Goal: Check status: Check status

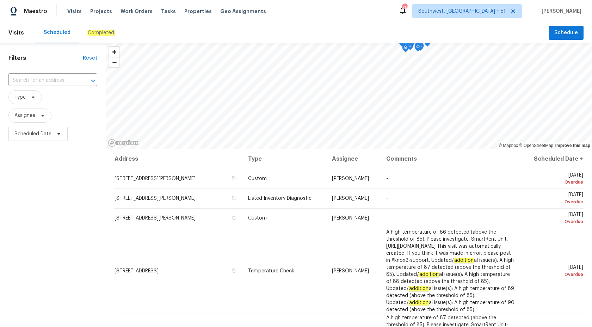
click at [93, 31] on em "Completed" at bounding box center [100, 33] width 27 height 6
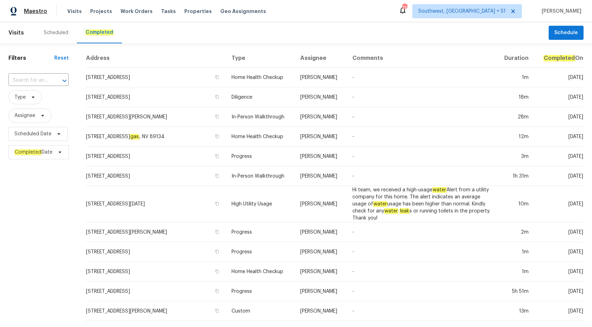
click at [37, 12] on span "Maestro" at bounding box center [35, 11] width 23 height 7
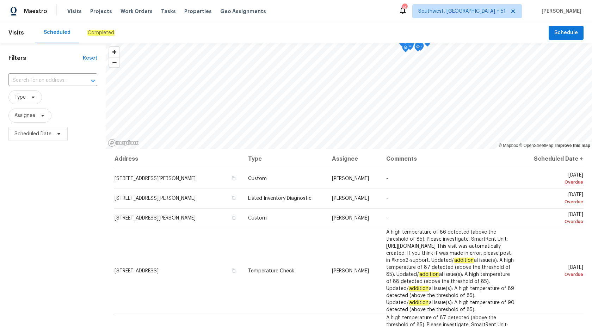
click at [89, 36] on div "Completed" at bounding box center [100, 32] width 27 height 7
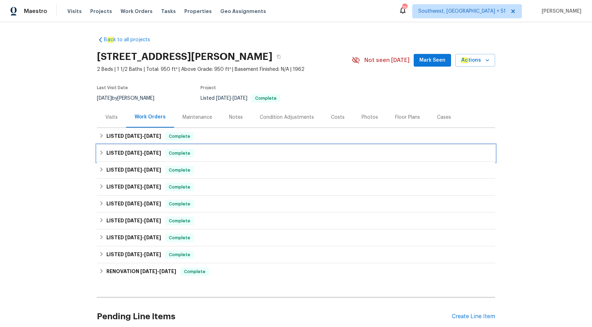
click at [141, 150] on span "7/9/25 - 7/15/25" at bounding box center [143, 152] width 36 height 5
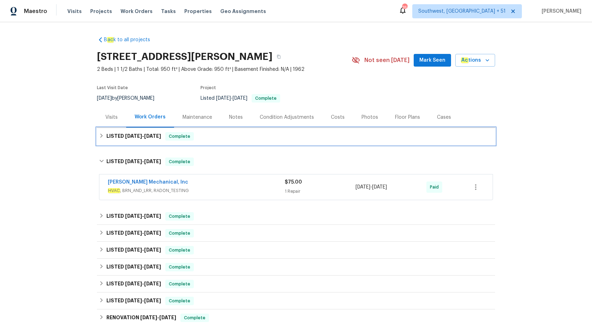
click at [160, 137] on span "8/14/25" at bounding box center [152, 135] width 17 height 5
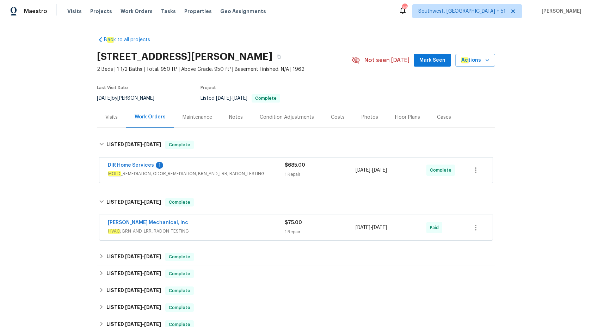
click at [216, 161] on div "DIR Home Services 1 MOLD _REMEDIATION, ODOR_REMEDIATION, BRN_AND_LRR, RADON_TES…" at bounding box center [295, 169] width 393 height 25
click at [224, 174] on span "MOLD _REMEDIATION, ODOR_REMEDIATION, BRN_AND_LRR, RADON_TESTING" at bounding box center [196, 173] width 177 height 7
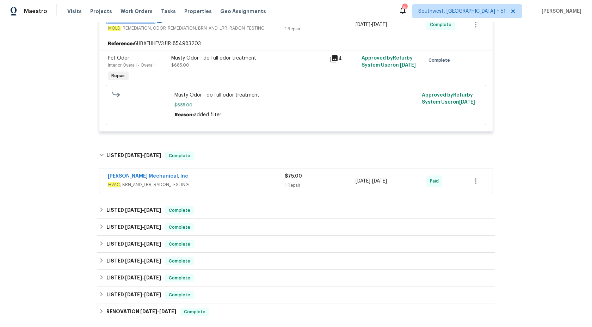
scroll to position [155, 0]
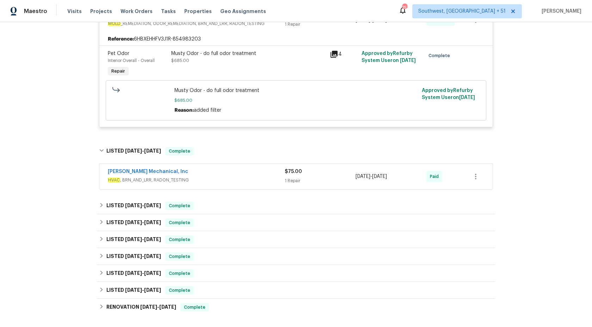
click at [239, 174] on div "JH Martin Mechanical, Inc" at bounding box center [196, 172] width 177 height 8
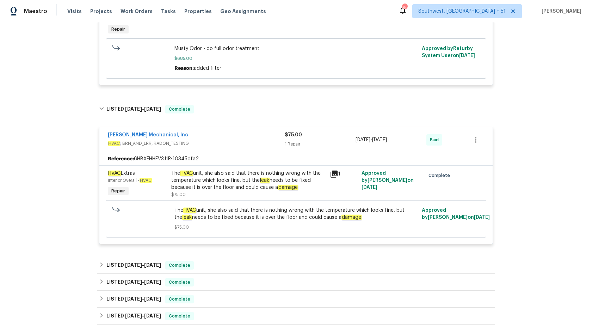
scroll to position [208, 0]
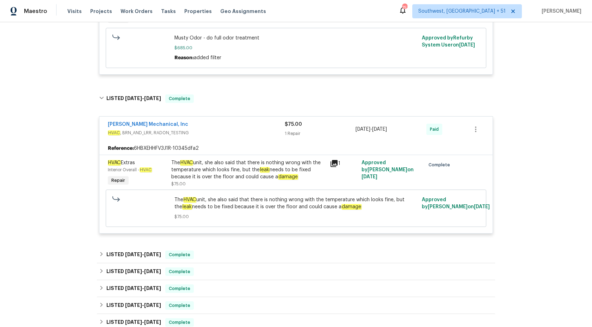
click at [286, 133] on div "1 Repair" at bounding box center [320, 133] width 71 height 7
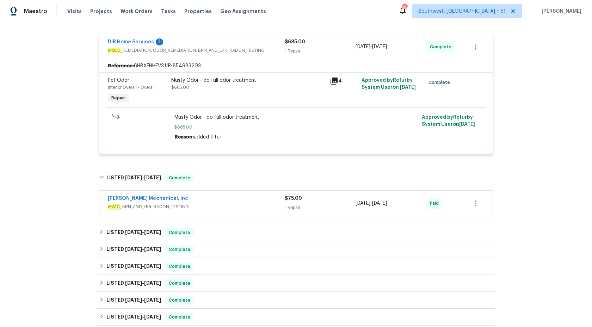
scroll to position [91, 0]
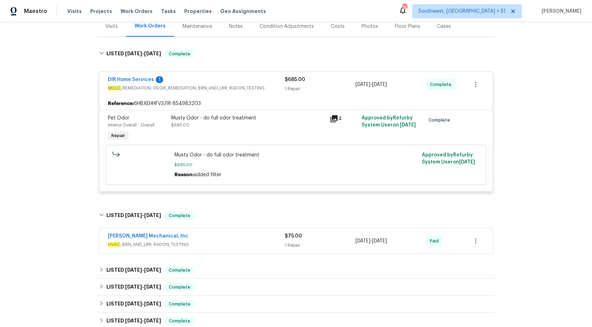
click at [298, 91] on div "1 Repair" at bounding box center [320, 88] width 71 height 7
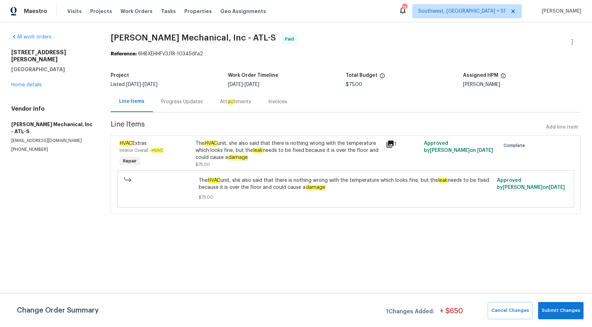
click at [176, 110] on div "Progress Updates" at bounding box center [182, 101] width 58 height 21
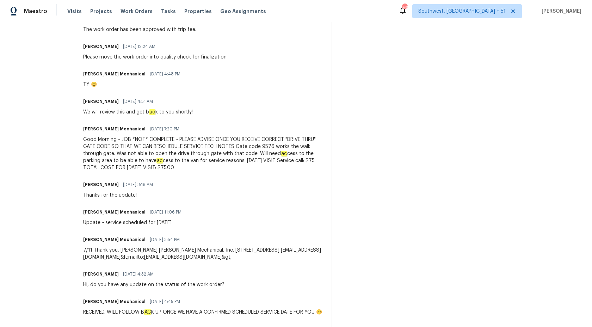
scroll to position [230, 0]
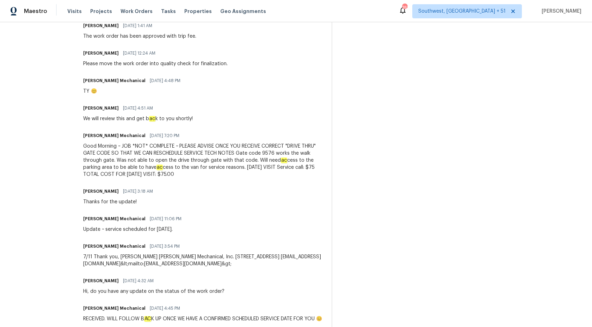
drag, startPoint x: 142, startPoint y: 159, endPoint x: 248, endPoint y: 174, distance: 106.7
click at [248, 174] on div "Good Morning ~ JOB *NOT* COMPLETE ~ PLEASE ADVISE ONCE YOU RECEIVE CORRECT "DRI…" at bounding box center [203, 160] width 240 height 35
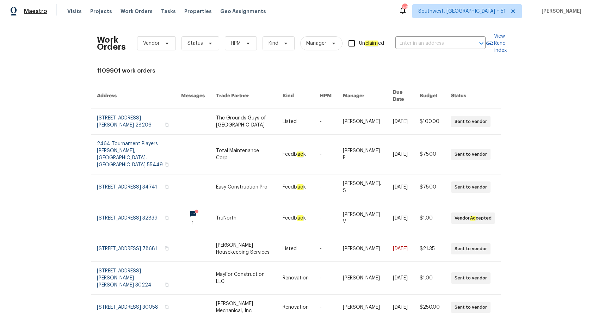
click at [37, 11] on span "Maestro" at bounding box center [35, 11] width 23 height 7
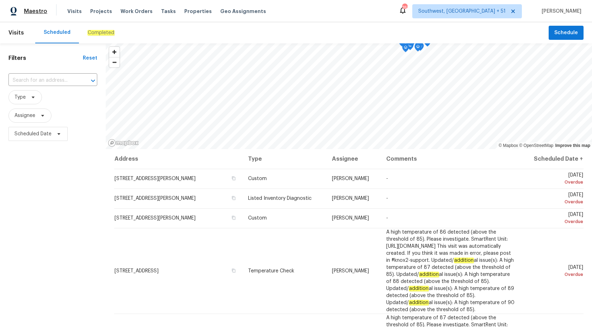
click at [30, 8] on span "Maestro" at bounding box center [35, 11] width 23 height 7
click at [95, 39] on div "Completed" at bounding box center [101, 32] width 44 height 21
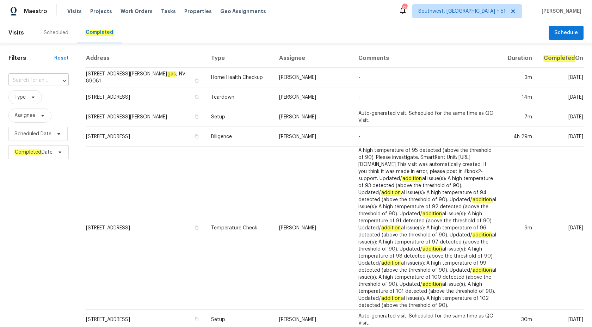
click at [28, 82] on input "text" at bounding box center [28, 80] width 40 height 11
paste input "2650 Whisper Ridge Ln, Matthews, NC 28105"
type input "2650 Whisper Ridge Ln, Matthews, NC 28105"
click at [35, 95] on li "2650 Whisper Ridge Ln, Matthews, NC 28105" at bounding box center [38, 97] width 61 height 12
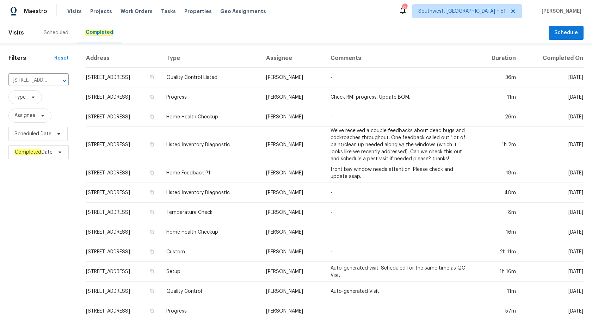
click at [250, 90] on td "Progress" at bounding box center [211, 97] width 100 height 20
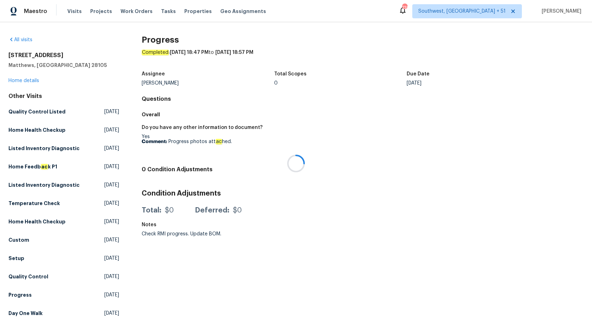
click at [19, 82] on div at bounding box center [296, 163] width 592 height 327
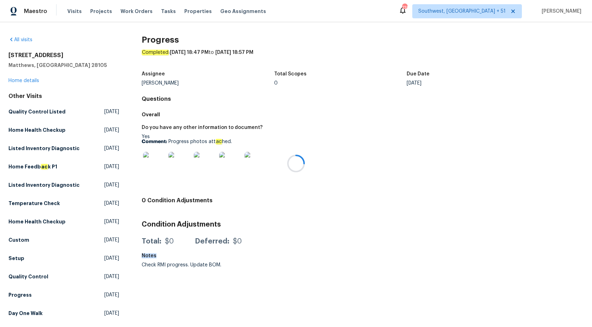
click at [19, 82] on div at bounding box center [296, 163] width 592 height 327
click at [23, 79] on link "Home details" at bounding box center [23, 80] width 31 height 5
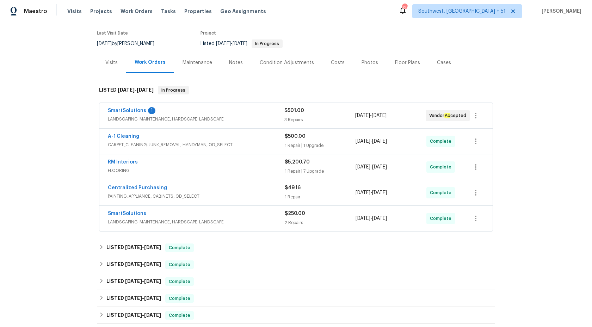
scroll to position [54, 0]
click at [239, 108] on div "SmartSolutions 1" at bounding box center [196, 111] width 176 height 8
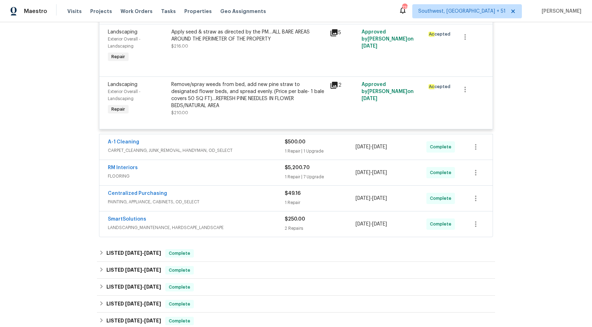
scroll to position [249, 0]
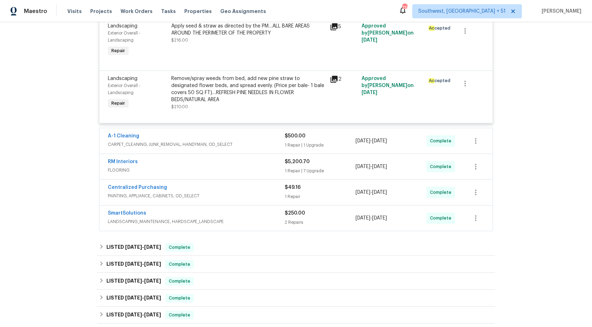
click at [238, 139] on div "A-1 Cleaning" at bounding box center [196, 136] width 177 height 8
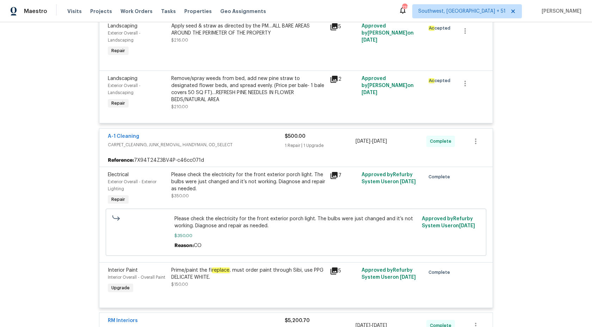
click at [242, 141] on div "A-1 Cleaning" at bounding box center [196, 137] width 177 height 8
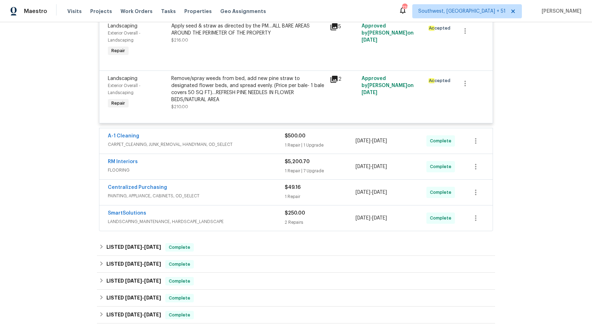
click at [253, 166] on div "RM Interiors" at bounding box center [196, 162] width 177 height 8
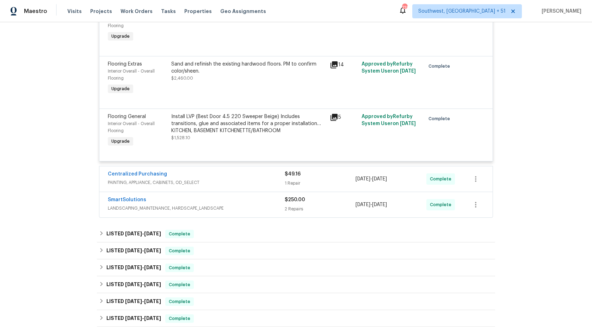
scroll to position [805, 0]
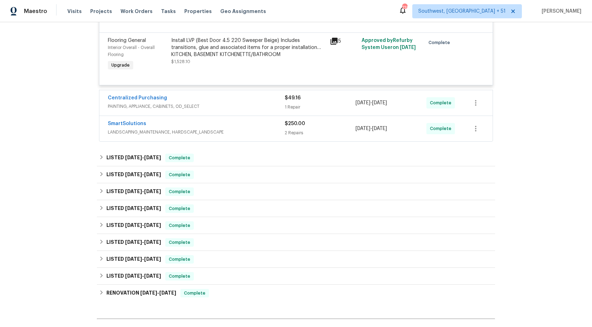
click at [236, 108] on span "PAINTING, APPLIANCE, CABINETS, OD_SELECT" at bounding box center [196, 106] width 177 height 7
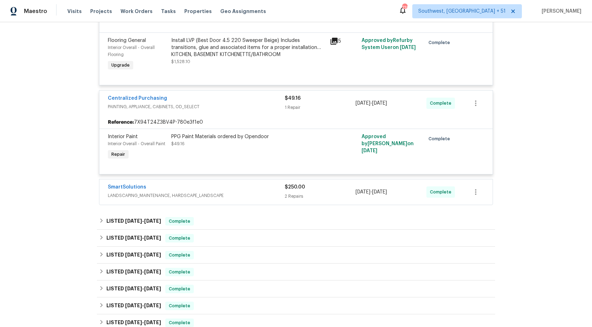
click at [236, 108] on span "PAINTING, APPLIANCE, CABINETS, OD_SELECT" at bounding box center [196, 106] width 177 height 7
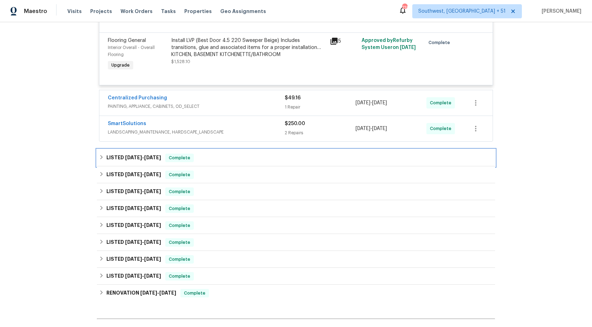
click at [193, 158] on div "LISTED 7/31/25 - 8/4/25 Complete" at bounding box center [296, 158] width 394 height 8
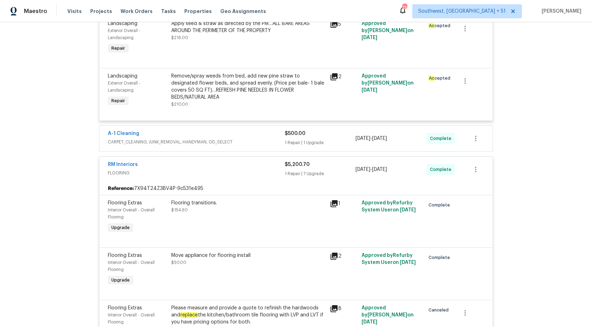
scroll to position [242, 0]
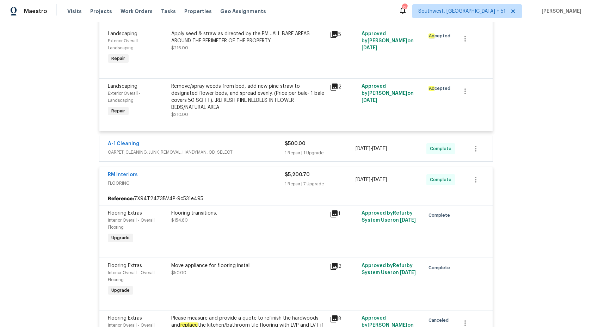
click at [292, 184] on div "1 Repair | 7 Upgrade" at bounding box center [320, 183] width 71 height 7
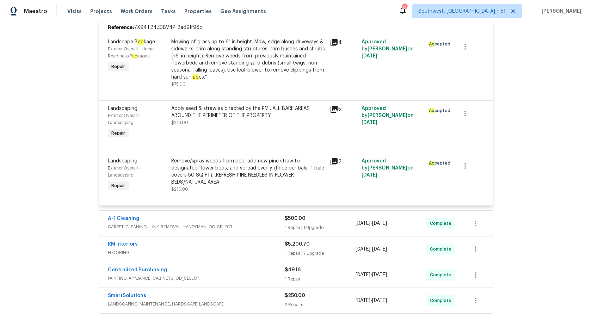
scroll to position [0, 0]
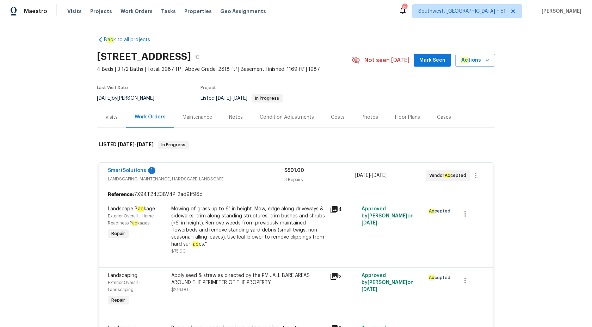
click at [301, 182] on div "3 Repairs" at bounding box center [319, 179] width 70 height 7
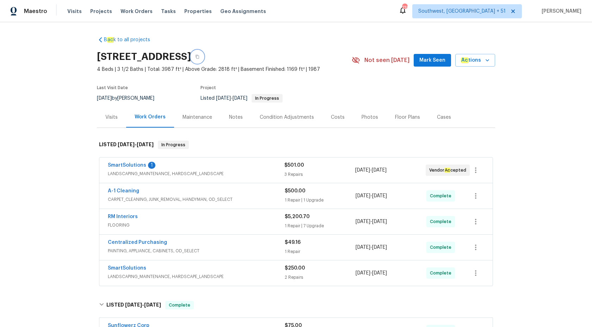
click at [199, 58] on icon "button" at bounding box center [197, 57] width 4 height 4
click at [40, 14] on span "Maestro" at bounding box center [35, 11] width 23 height 7
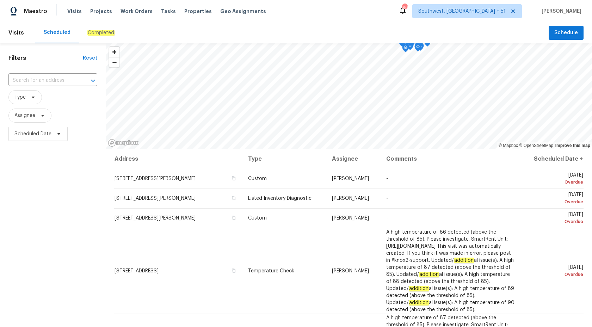
click at [100, 32] on em "Completed" at bounding box center [100, 33] width 27 height 6
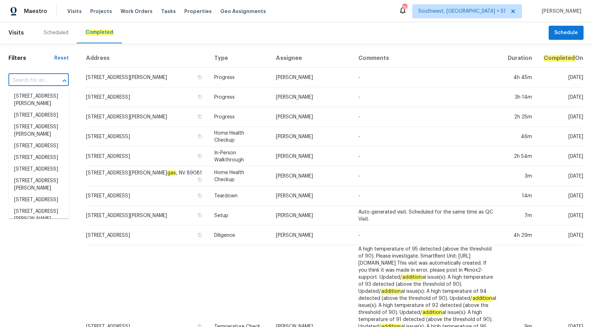
click at [35, 77] on input "text" at bounding box center [28, 80] width 40 height 11
paste input "[STREET_ADDRESS][PERSON_NAME]"
type input "[STREET_ADDRESS][PERSON_NAME]"
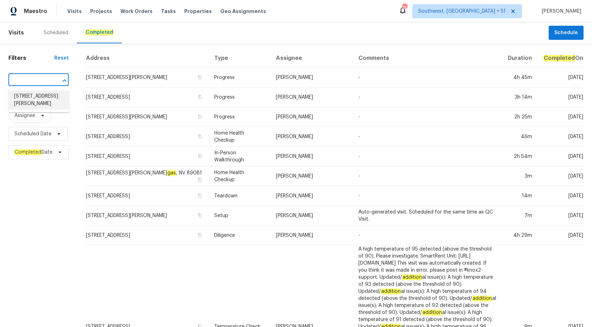
click at [39, 99] on li "1429 Alexander Rd, Rock Hill, SC 29732" at bounding box center [38, 100] width 61 height 19
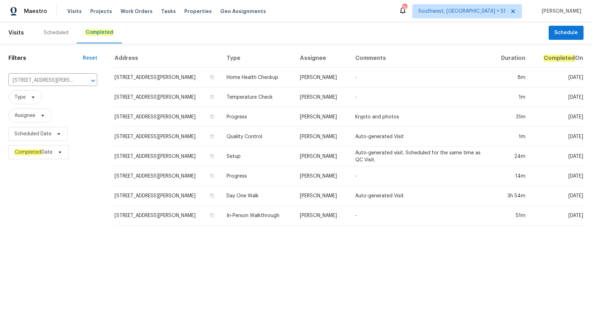
click at [259, 121] on td "Progress" at bounding box center [257, 117] width 73 height 20
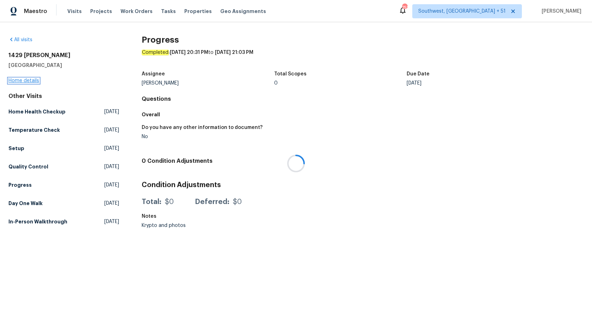
click at [14, 81] on link "Home details" at bounding box center [23, 80] width 31 height 5
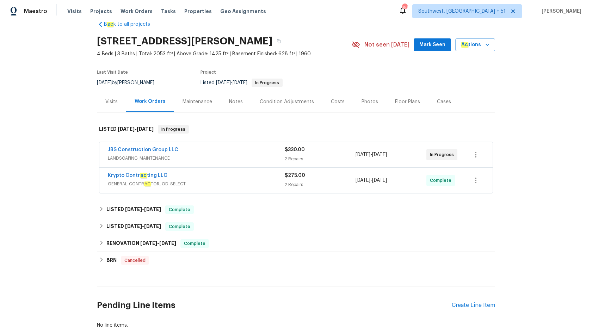
scroll to position [16, 0]
click at [285, 40] on button "button" at bounding box center [278, 41] width 13 height 13
click at [146, 213] on h6 "LISTED 6/25/25 - 7/15/25" at bounding box center [133, 209] width 55 height 8
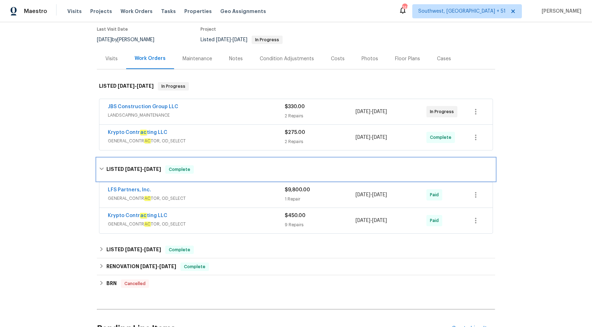
scroll to position [60, 0]
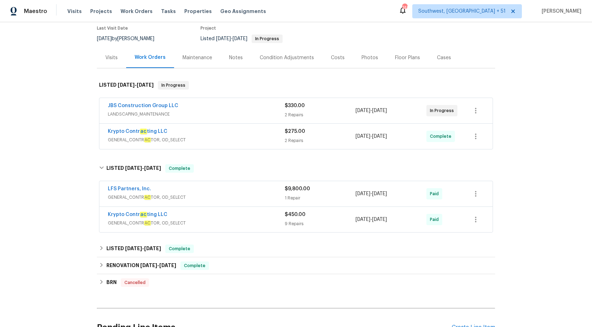
click at [232, 191] on div "LFS Partners, Inc." at bounding box center [196, 189] width 177 height 8
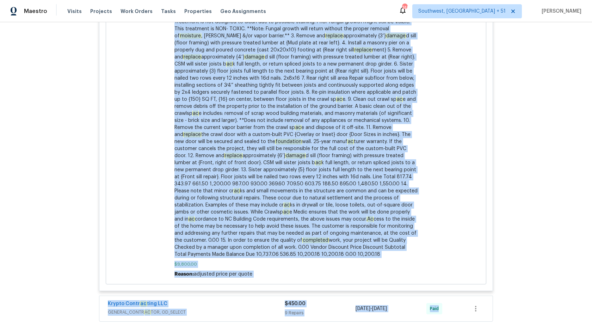
scroll to position [822, 0]
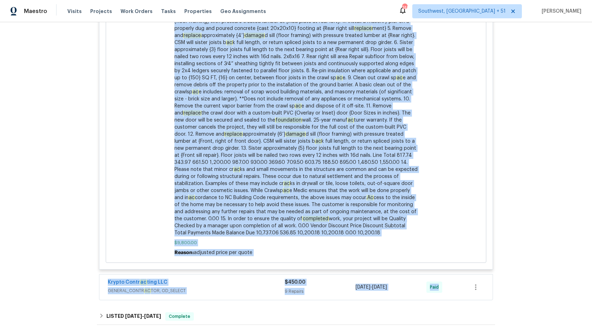
drag, startPoint x: 174, startPoint y: 131, endPoint x: 419, endPoint y: 216, distance: 259.3
click at [419, 216] on div "Please complete a crawl sp ac e inspection and report b ac k with your findings…" at bounding box center [296, 101] width 248 height 313
copy span "Please complete a crawl sp ac e inspection and report b ac k with your findings…"
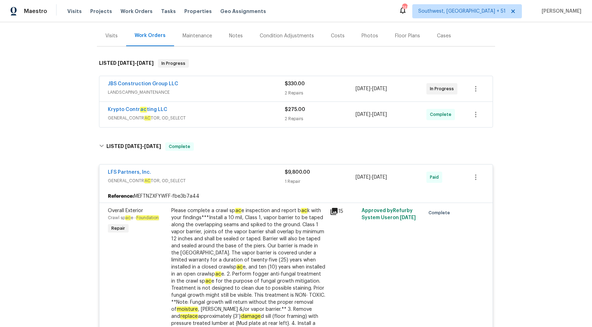
scroll to position [71, 0]
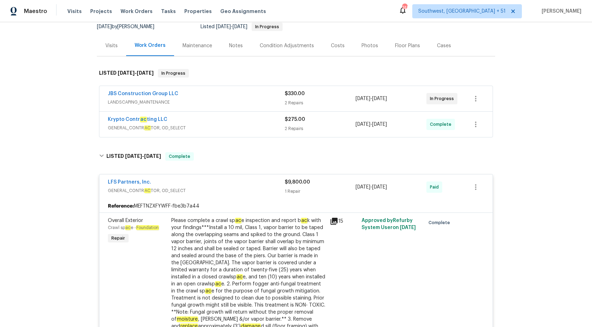
click at [295, 189] on div "1 Repair" at bounding box center [320, 191] width 71 height 7
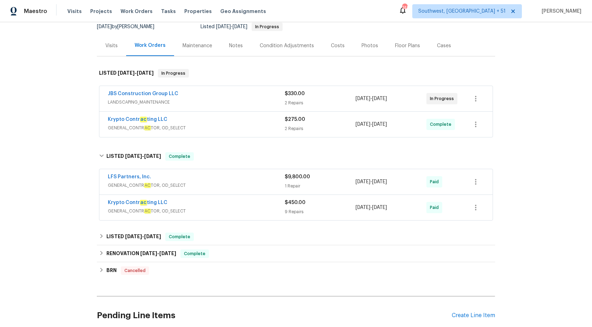
click at [252, 120] on div "Krypto Contr ac ting LLC" at bounding box center [196, 120] width 177 height 8
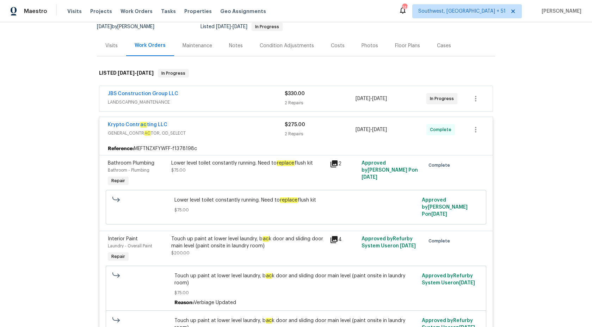
scroll to position [146, 0]
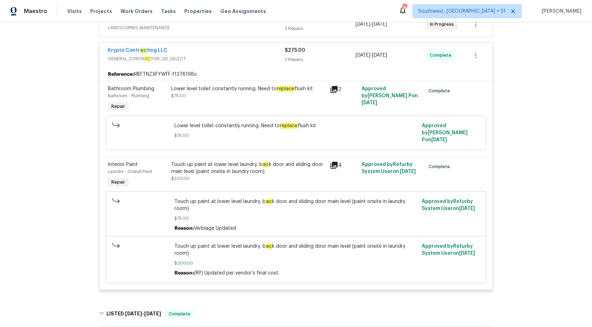
click at [280, 89] on em "replace" at bounding box center [285, 89] width 18 height 6
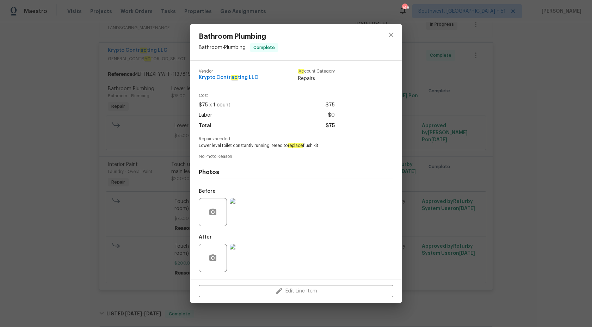
copy span "replace flush kit"
drag, startPoint x: 287, startPoint y: 144, endPoint x: 351, endPoint y: 148, distance: 64.2
click at [351, 148] on span "Lower level toilet constantly running. Need to replace flush kit" at bounding box center [286, 146] width 175 height 6
click at [570, 102] on div "Bathroom Plumbing Bathroom - Plumbing Complete Vendor Krypto Contr ac ting LLC …" at bounding box center [296, 163] width 592 height 327
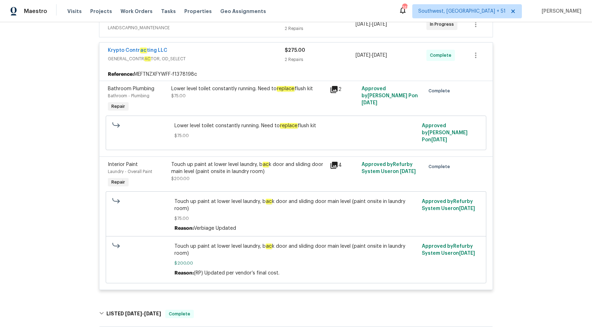
scroll to position [84, 0]
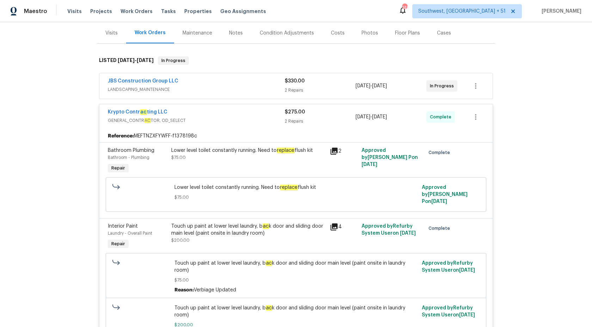
click at [295, 89] on div "2 Repairs" at bounding box center [320, 90] width 71 height 7
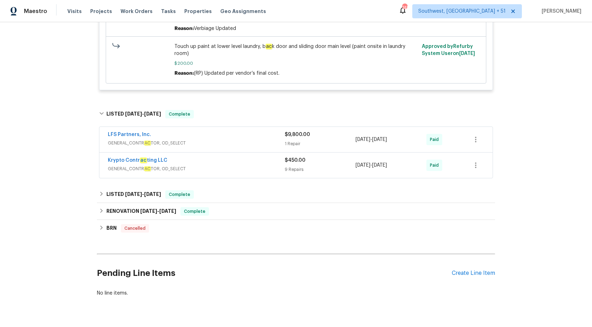
scroll to position [510, 0]
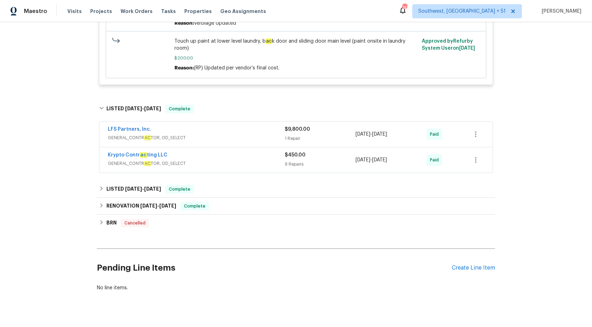
click at [266, 126] on div "LFS Partners, Inc." at bounding box center [196, 130] width 177 height 8
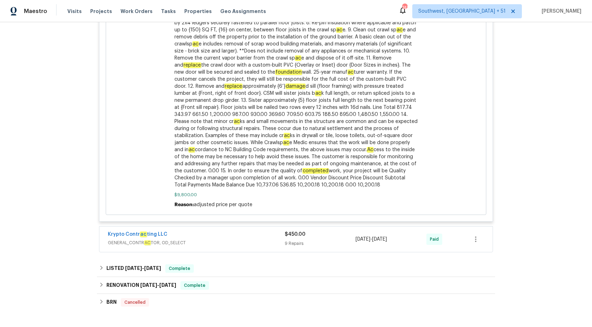
scroll to position [1335, 0]
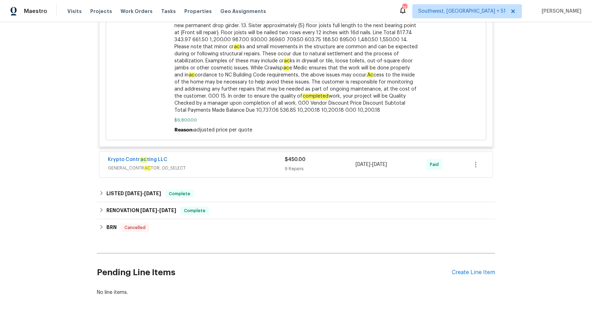
click at [303, 165] on div "9 Repairs" at bounding box center [320, 168] width 71 height 7
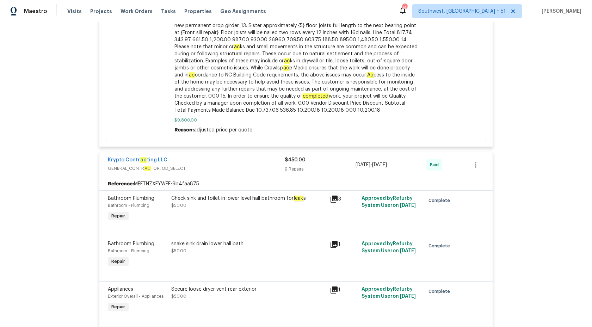
click at [231, 195] on div "Check sink and toilet in lower level hall bathroom for leak s $50.00" at bounding box center [248, 202] width 154 height 14
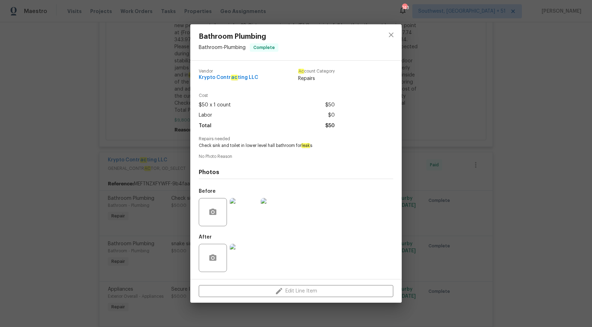
click at [282, 145] on span "Check sink and toilet in lower level hall bathroom for leak s" at bounding box center [286, 146] width 175 height 6
copy span "level hall bathroom"
drag, startPoint x: 258, startPoint y: 146, endPoint x: 295, endPoint y: 147, distance: 37.7
click at [295, 147] on span "Check sink and toilet in lower level hall bathroom for leak s" at bounding box center [286, 146] width 175 height 6
click at [591, 151] on div "Bathroom Plumbing Bathroom - Plumbing Complete Vendor Krypto Contr ac ting LLC …" at bounding box center [296, 163] width 592 height 327
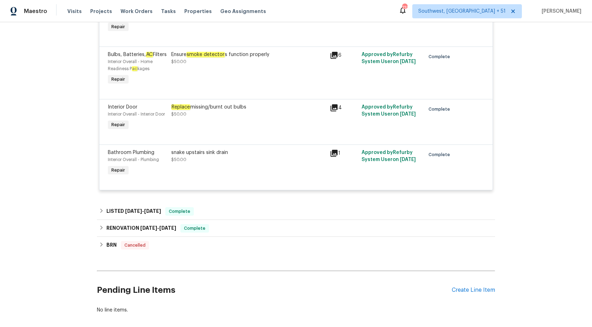
scroll to position [1785, 0]
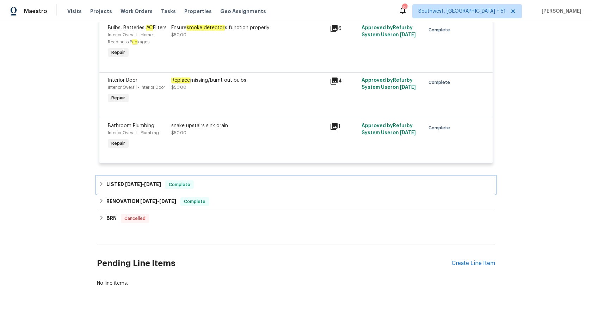
click at [228, 180] on div "LISTED 3/11/25 - 3/12/25 Complete" at bounding box center [296, 184] width 394 height 8
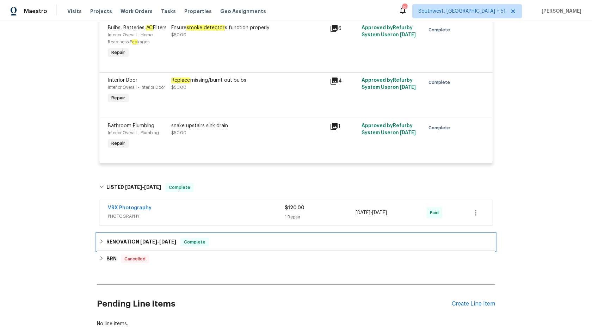
click at [212, 239] on div "RENOVATION 2/17/25 - 3/14/25 Complete" at bounding box center [296, 241] width 398 height 17
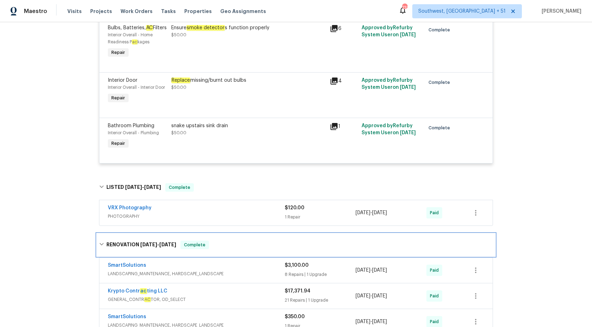
scroll to position [1917, 0]
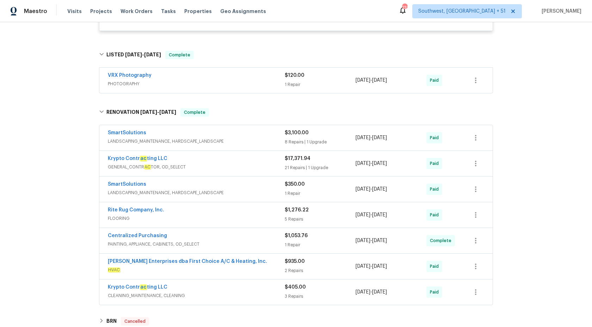
click at [229, 155] on div "Krypto Contr ac ting LLC" at bounding box center [196, 159] width 177 height 8
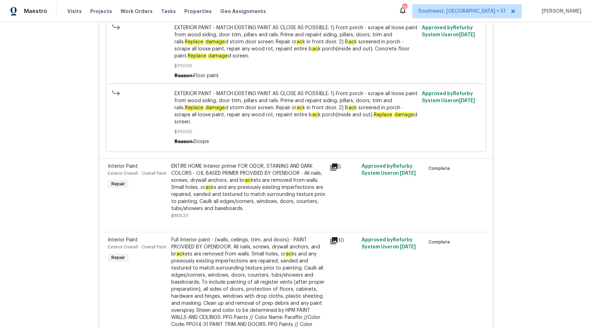
scroll to position [3421, 0]
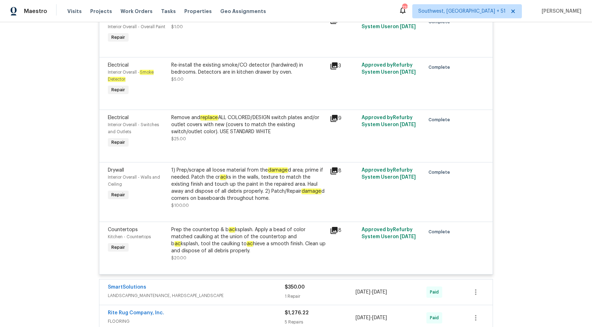
click at [244, 176] on div "1) Prep/scrape all loose material from the damage d area; prime if needed. Patc…" at bounding box center [248, 184] width 154 height 35
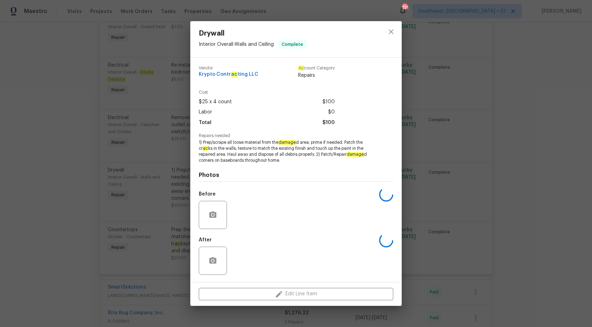
click at [244, 176] on h4 "Photos" at bounding box center [296, 174] width 194 height 7
click at [582, 194] on div "Drywall Interior Overall - Walls and Ceiling Complete Vendor Krypto Contr ac ti…" at bounding box center [296, 163] width 592 height 327
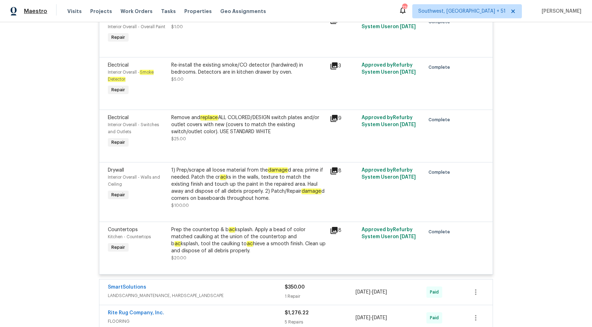
click at [41, 13] on span "Maestro" at bounding box center [35, 11] width 23 height 7
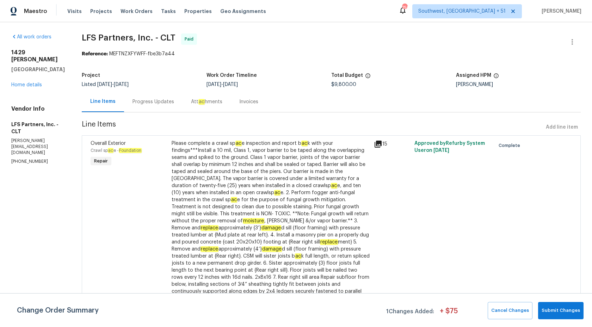
scroll to position [2, 0]
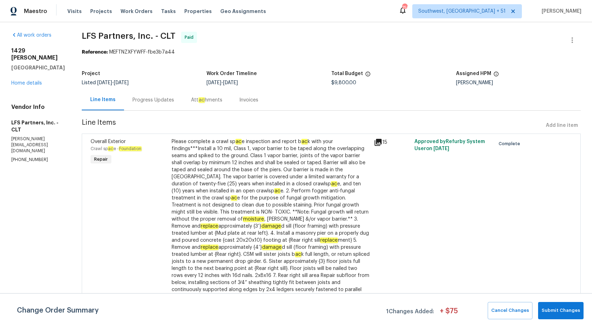
click at [137, 99] on div "Progress Updates" at bounding box center [153, 99] width 42 height 7
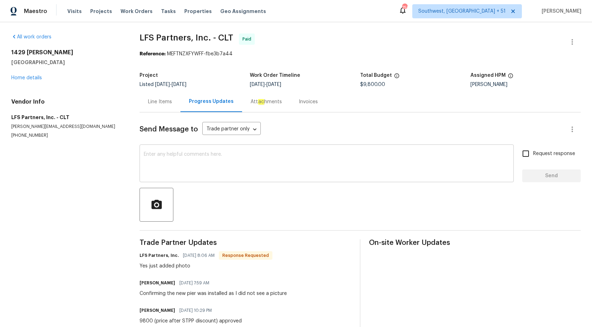
scroll to position [45, 0]
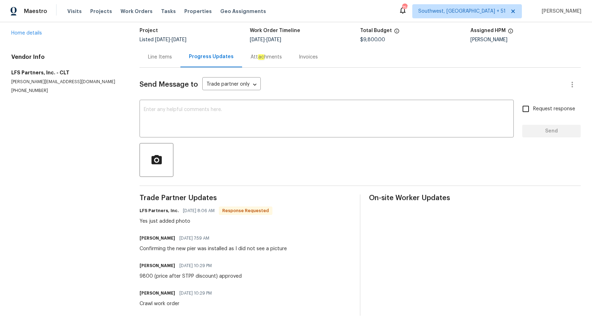
click at [305, 57] on div "Invoices" at bounding box center [308, 57] width 19 height 7
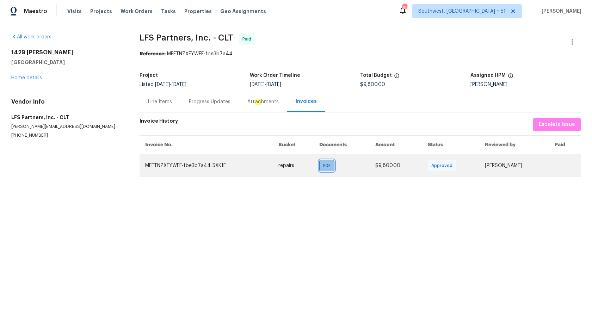
click at [323, 165] on span "PDF" at bounding box center [328, 165] width 10 height 7
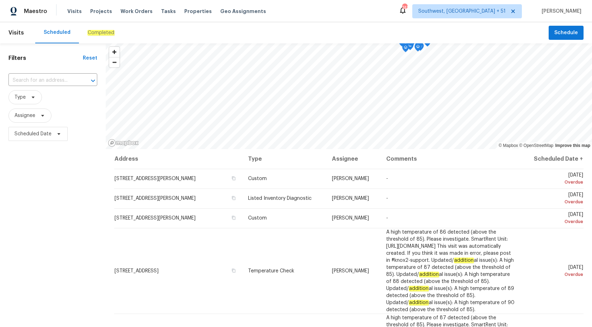
click at [90, 31] on em "Completed" at bounding box center [100, 33] width 27 height 6
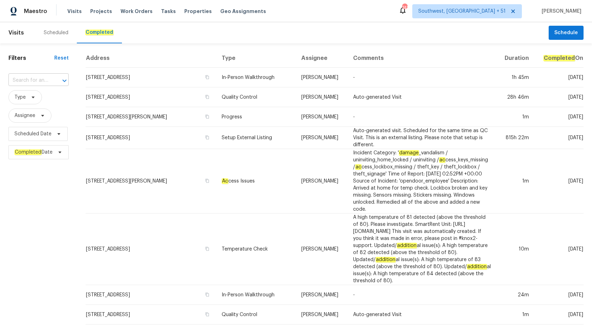
click at [21, 79] on input "text" at bounding box center [28, 80] width 40 height 11
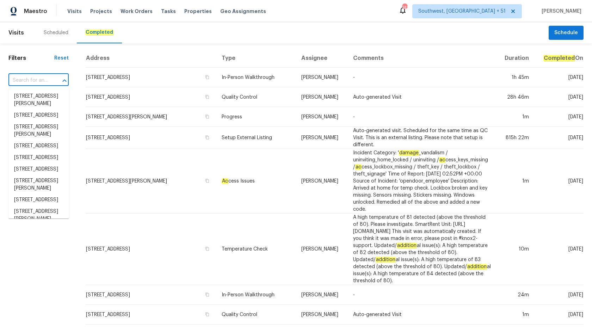
paste input "[STREET_ADDRESS]"
type input "[STREET_ADDRESS]"
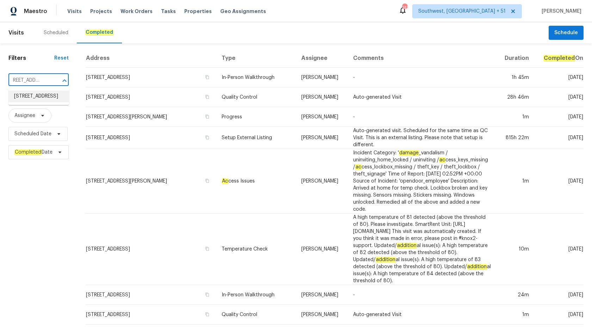
click at [31, 100] on li "[STREET_ADDRESS]" at bounding box center [38, 97] width 61 height 12
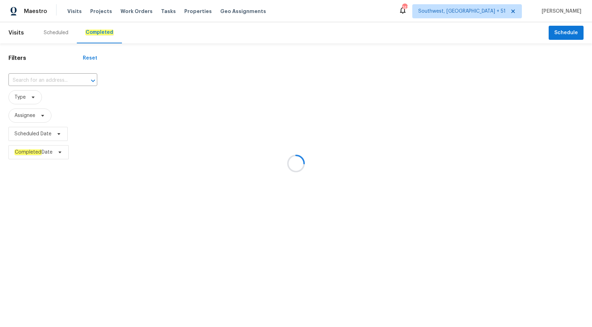
type input "[STREET_ADDRESS]"
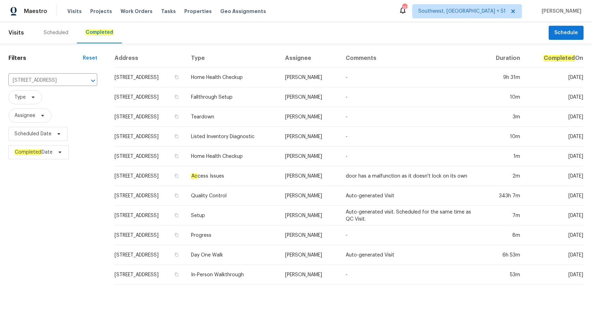
click at [271, 137] on td "Listed Inventory Diagnostic" at bounding box center [232, 137] width 94 height 20
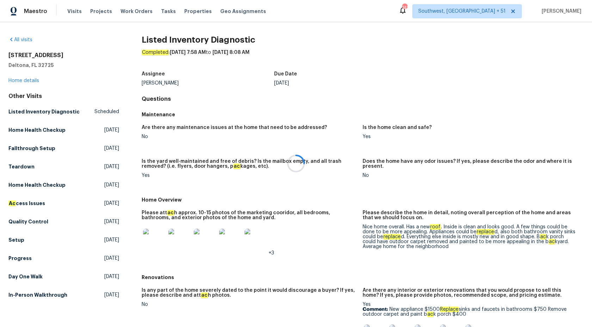
click at [26, 81] on div at bounding box center [296, 163] width 592 height 327
click at [26, 81] on link "Home details" at bounding box center [23, 80] width 31 height 5
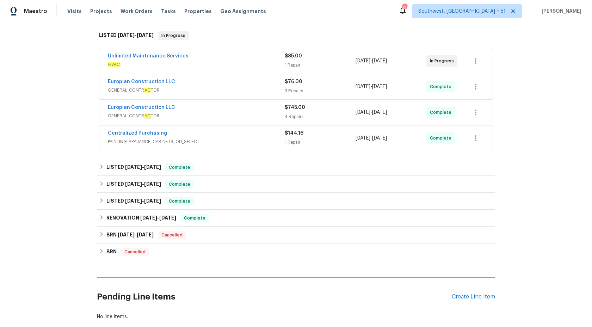
scroll to position [111, 0]
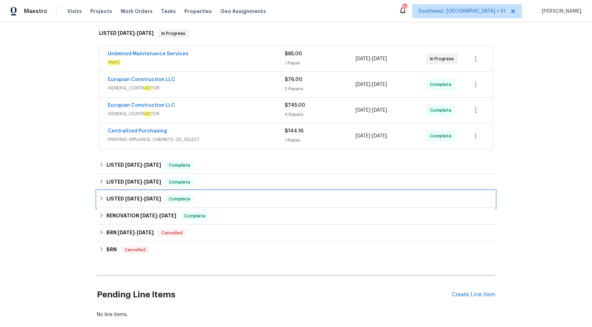
click at [186, 203] on div "LISTED [DATE] - [DATE] Complete" at bounding box center [296, 199] width 398 height 17
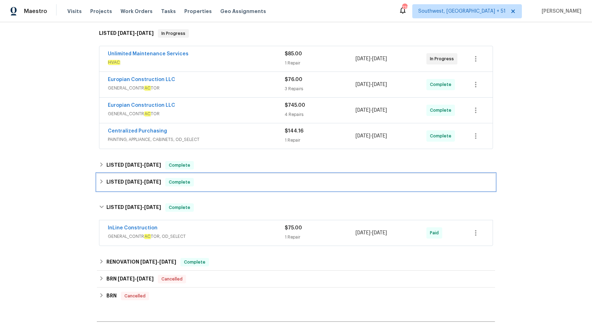
click at [180, 189] on div "LISTED [DATE] - [DATE] Complete" at bounding box center [296, 182] width 398 height 17
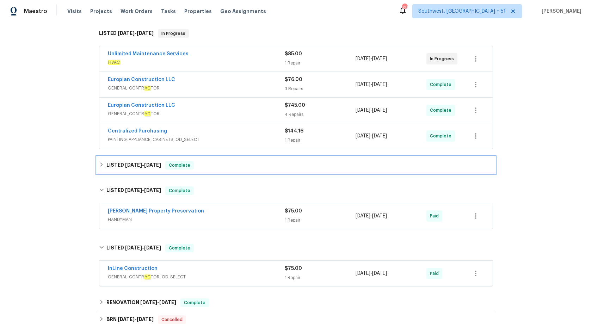
click at [200, 173] on div "LISTED [DATE] - [DATE] Complete" at bounding box center [296, 165] width 398 height 17
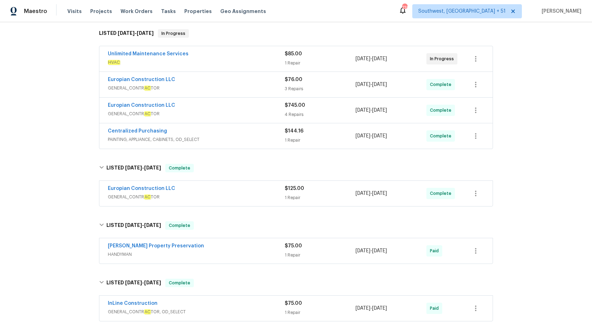
click at [302, 194] on div "$125.00 1 Repair" at bounding box center [320, 193] width 71 height 17
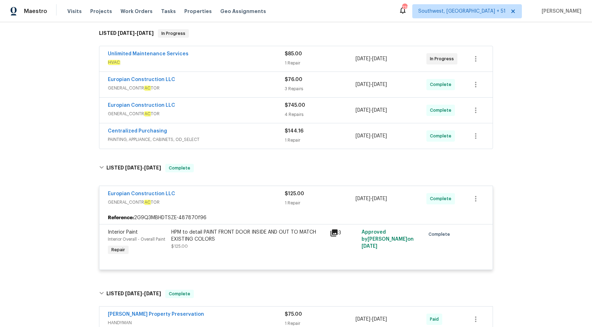
click at [291, 137] on div "1 Repair" at bounding box center [320, 140] width 71 height 7
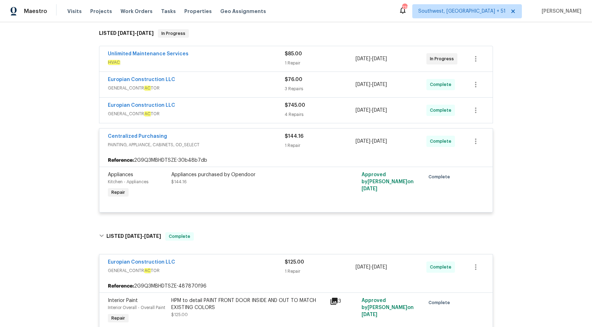
click at [255, 110] on span "GENERAL_CONTR AC TOR" at bounding box center [196, 113] width 177 height 7
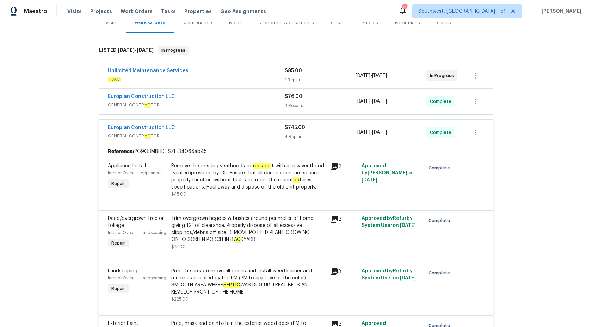
scroll to position [20, 0]
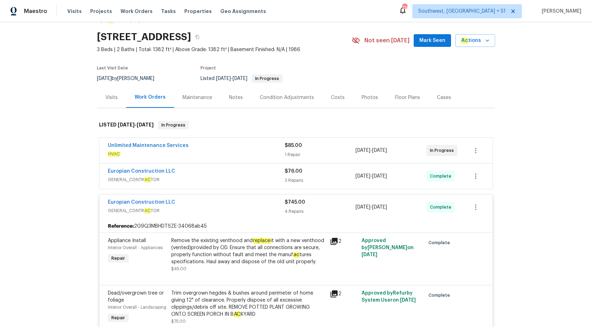
click at [279, 181] on span "GENERAL_CONTR AC TOR" at bounding box center [196, 179] width 177 height 7
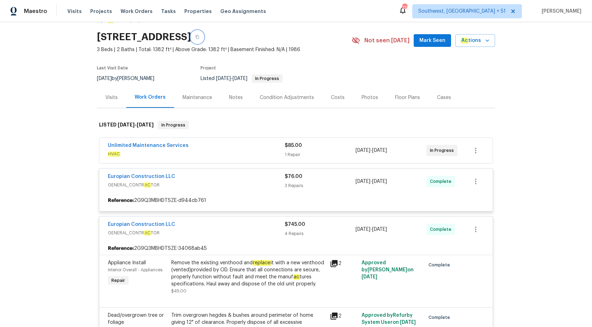
click at [199, 37] on icon "button" at bounding box center [197, 37] width 4 height 4
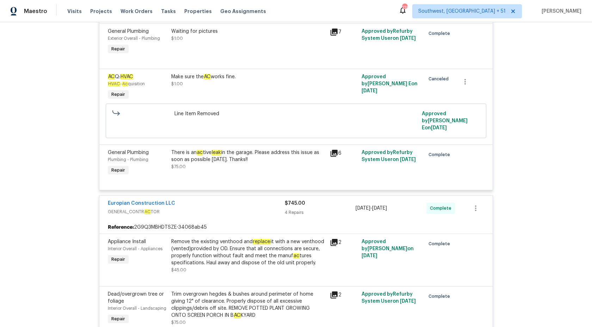
scroll to position [204, 0]
click at [229, 148] on div "There is an ac tive leak in the garage. Please address this issue as soon as po…" at bounding box center [248, 155] width 154 height 14
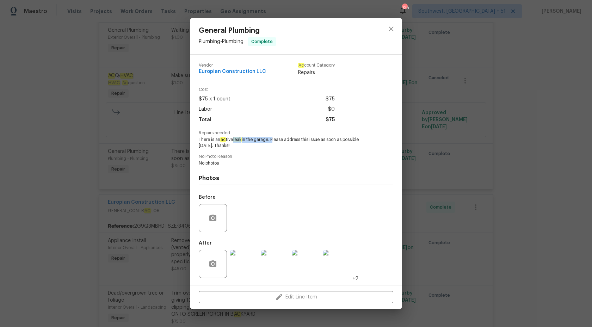
drag, startPoint x: 235, startPoint y: 139, endPoint x: 273, endPoint y: 140, distance: 38.4
click at [273, 140] on span "There is an ac tive leak in the garage. Please address this issue as soon as po…" at bounding box center [286, 143] width 175 height 12
copy span "leak in the garage."
click at [563, 105] on div "General Plumbing Plumbing - Plumbing Complete Vendor Europian Construction LLC …" at bounding box center [296, 163] width 592 height 327
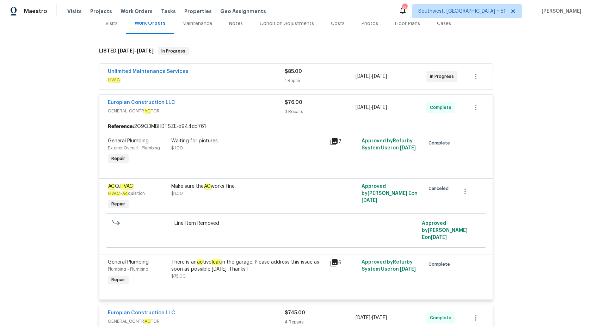
scroll to position [62, 0]
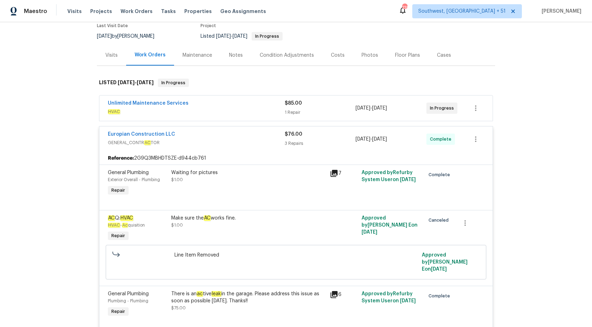
click at [298, 141] on div "3 Repairs" at bounding box center [320, 143] width 71 height 7
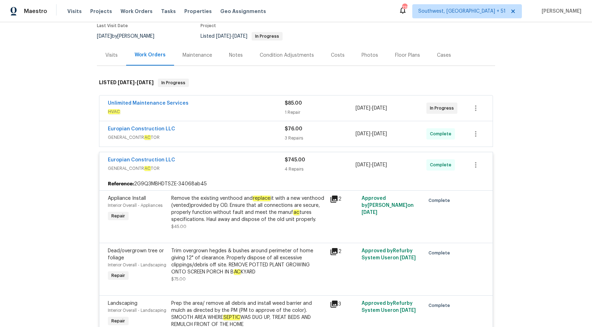
click at [292, 109] on div "1 Repair" at bounding box center [320, 112] width 71 height 7
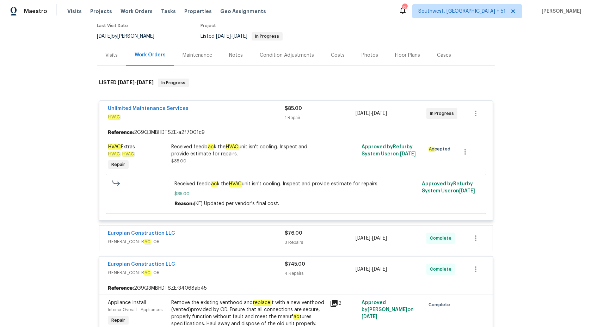
click at [292, 110] on span "$85.00" at bounding box center [293, 108] width 17 height 5
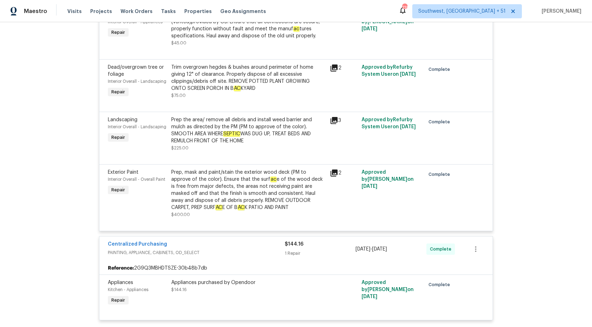
scroll to position [116, 0]
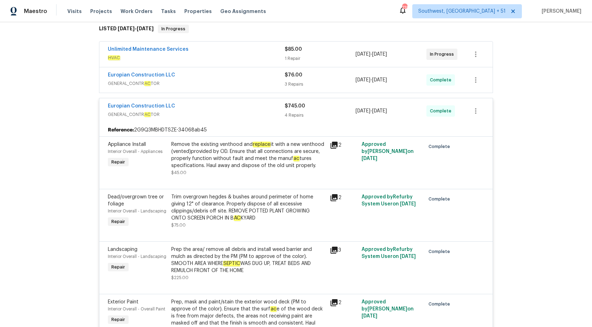
click at [295, 118] on div "4 Repairs" at bounding box center [320, 115] width 71 height 7
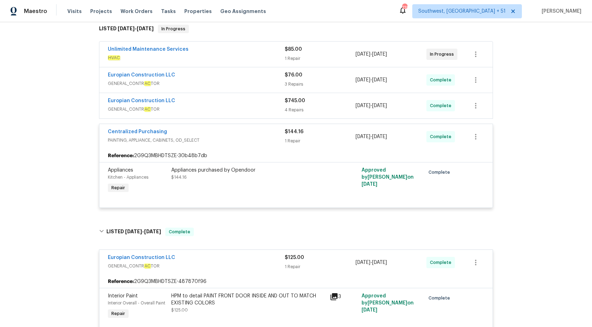
click at [277, 144] on div "Centralized Purchasing PAINTING, APPLIANCE, CABINETS, OD_SELECT" at bounding box center [196, 136] width 177 height 17
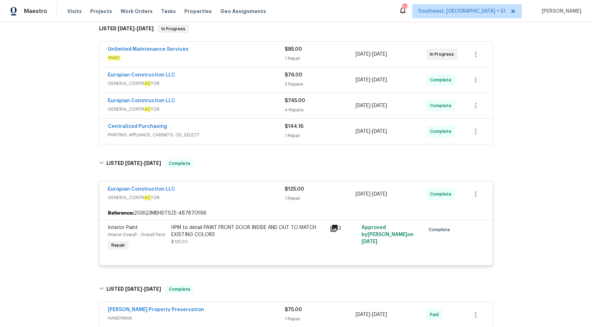
click at [300, 204] on div "Europian Construction LLC GENERAL_CONTR AC TOR $125.00 1 Repair 7/30/2025 - 7/3…" at bounding box center [295, 193] width 393 height 25
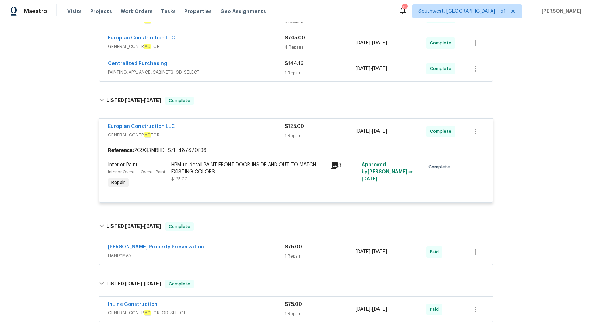
scroll to position [188, 0]
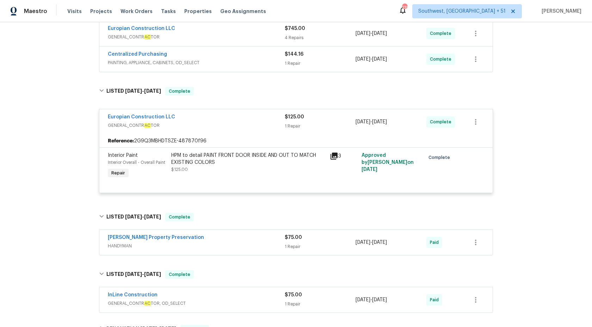
click at [294, 123] on div "1 Repair" at bounding box center [320, 126] width 71 height 7
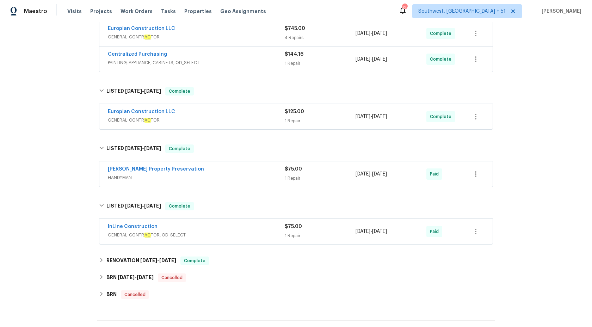
click at [267, 172] on div "Witt's Property Preservation" at bounding box center [196, 170] width 177 height 8
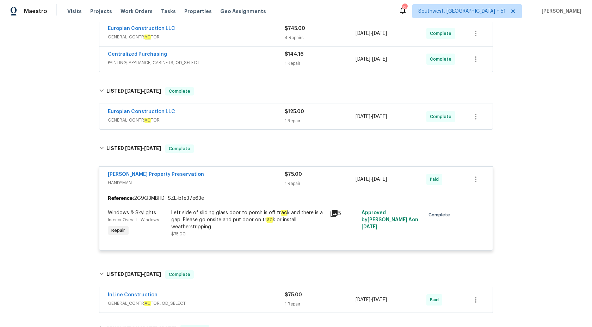
click at [267, 172] on div "Witt's Property Preservation" at bounding box center [196, 175] width 177 height 8
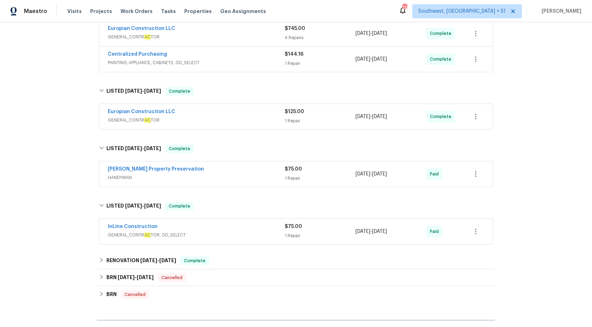
scroll to position [241, 0]
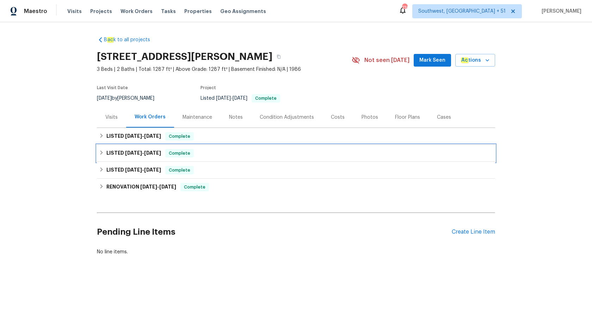
click at [158, 152] on span "[DATE]" at bounding box center [152, 152] width 17 height 5
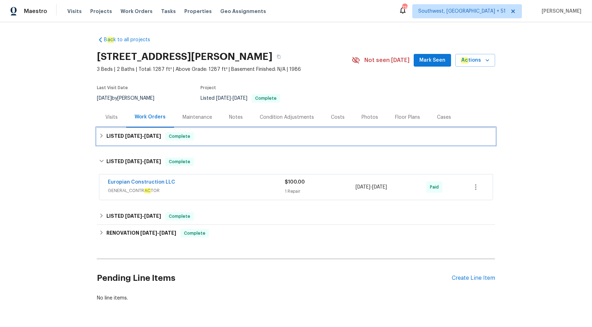
click at [170, 135] on span "Complete" at bounding box center [179, 136] width 27 height 7
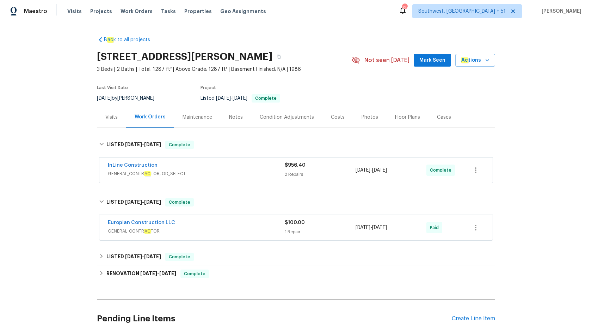
click at [245, 166] on div "InLine Construction" at bounding box center [196, 166] width 177 height 8
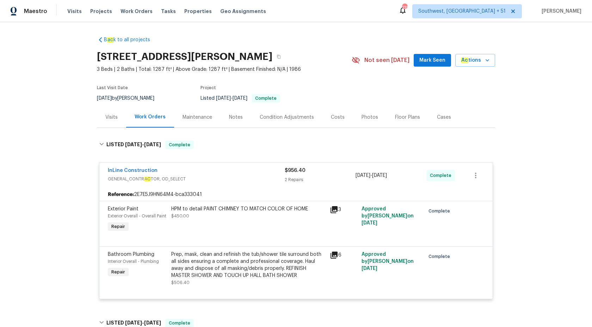
click at [299, 173] on div "$956.40" at bounding box center [320, 170] width 71 height 7
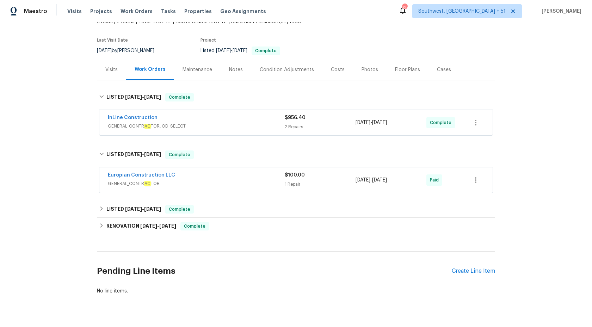
scroll to position [57, 0]
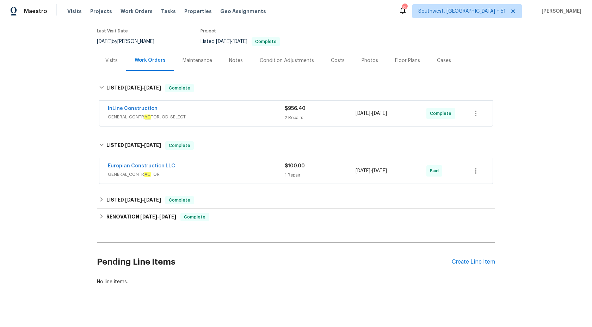
click at [287, 174] on div "1 Repair" at bounding box center [320, 174] width 71 height 7
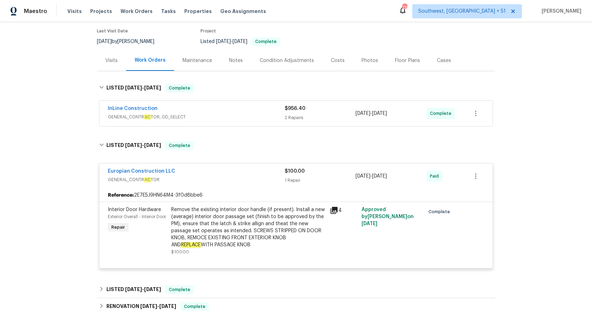
click at [287, 174] on div "$100.00" at bounding box center [320, 171] width 71 height 7
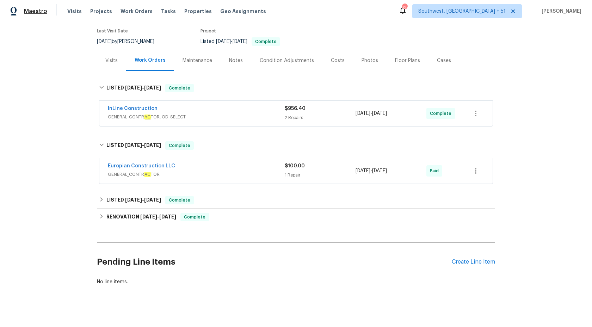
click at [34, 12] on span "Maestro" at bounding box center [35, 11] width 23 height 7
